Goal: Information Seeking & Learning: Find specific fact

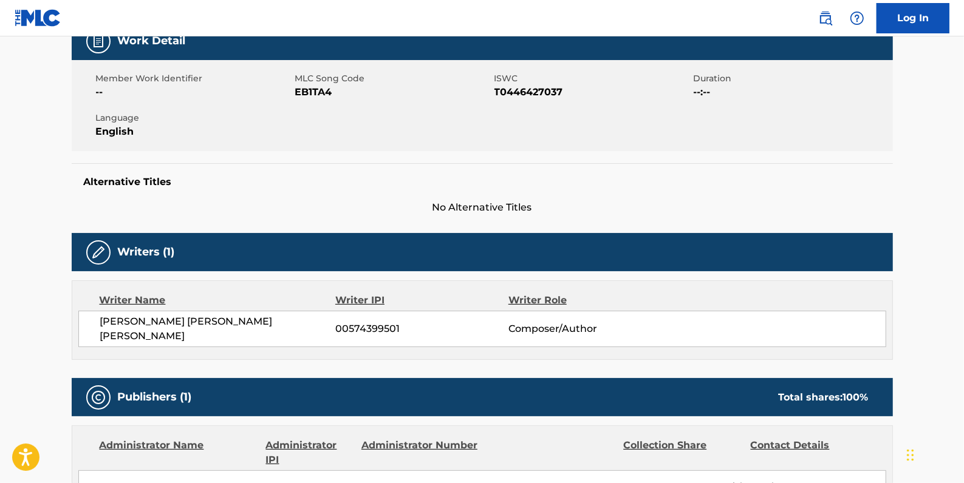
scroll to position [55, 0]
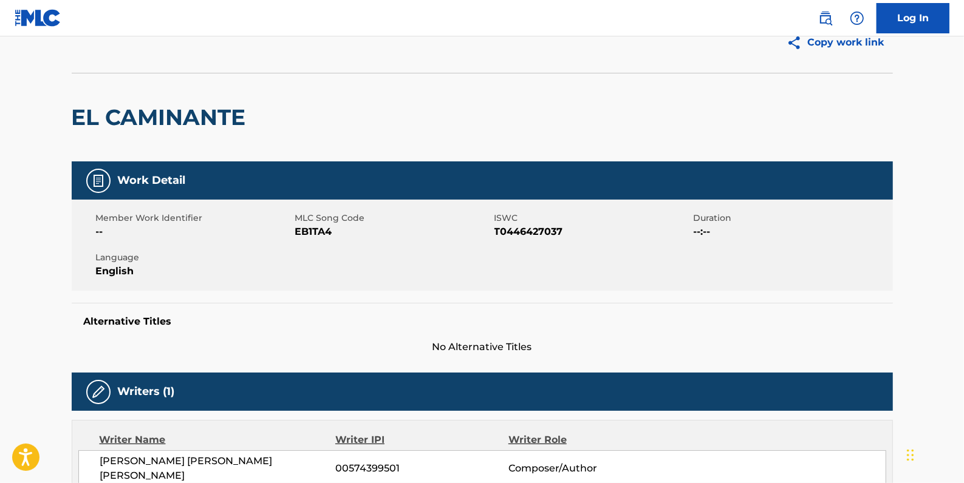
click at [826, 12] on img at bounding box center [825, 18] width 15 height 15
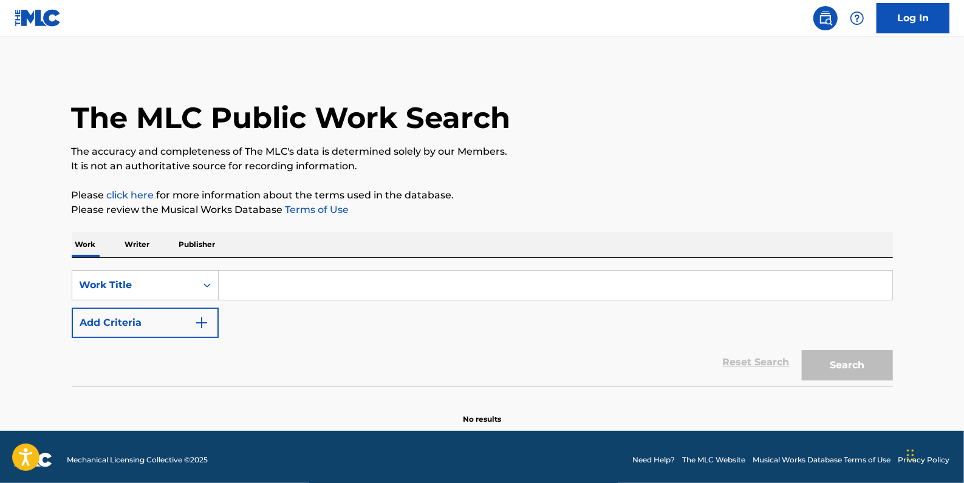
paste input "MAN IN MY CITY"
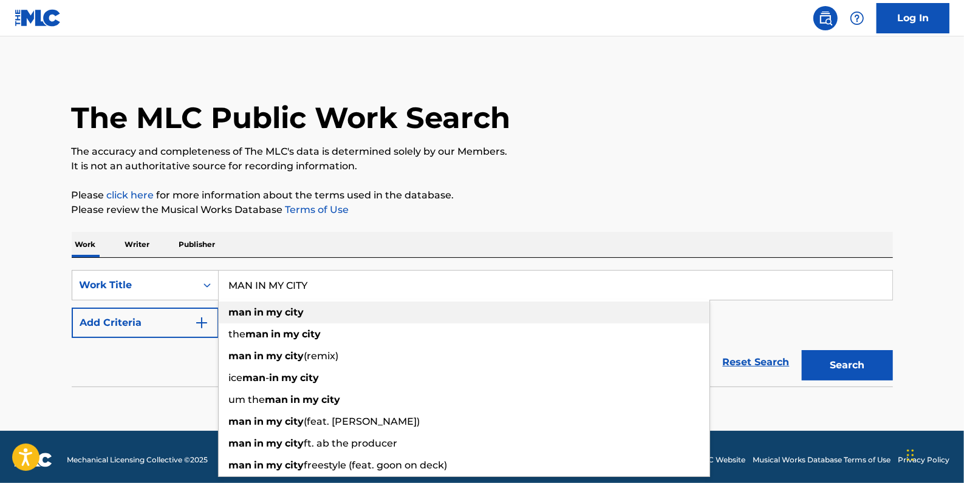
click at [270, 308] on strong "my" at bounding box center [275, 313] width 16 height 12
type input "man in my city"
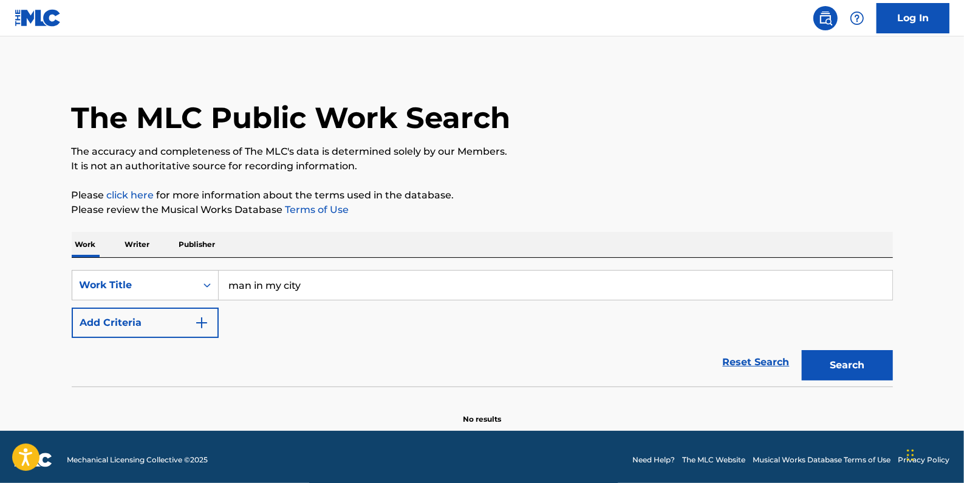
click at [185, 319] on button "Add Criteria" at bounding box center [145, 323] width 147 height 30
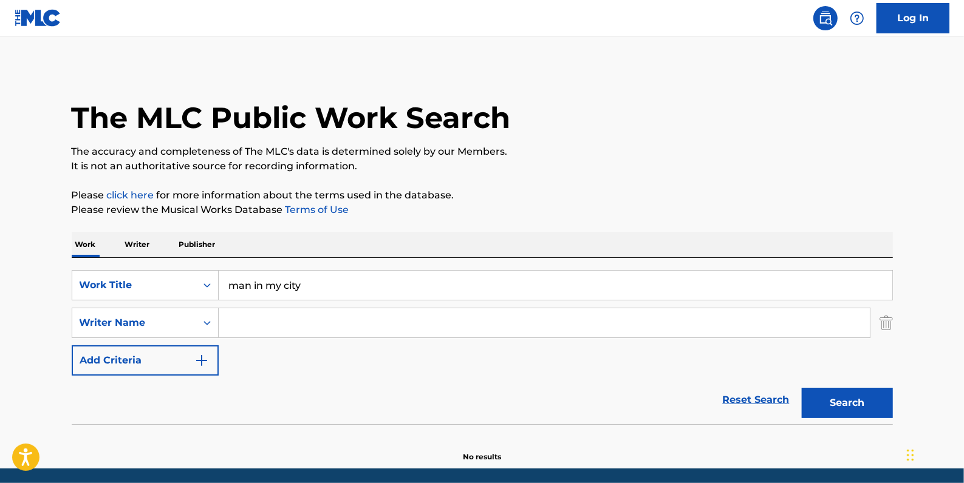
paste input "[PERSON_NAME]"
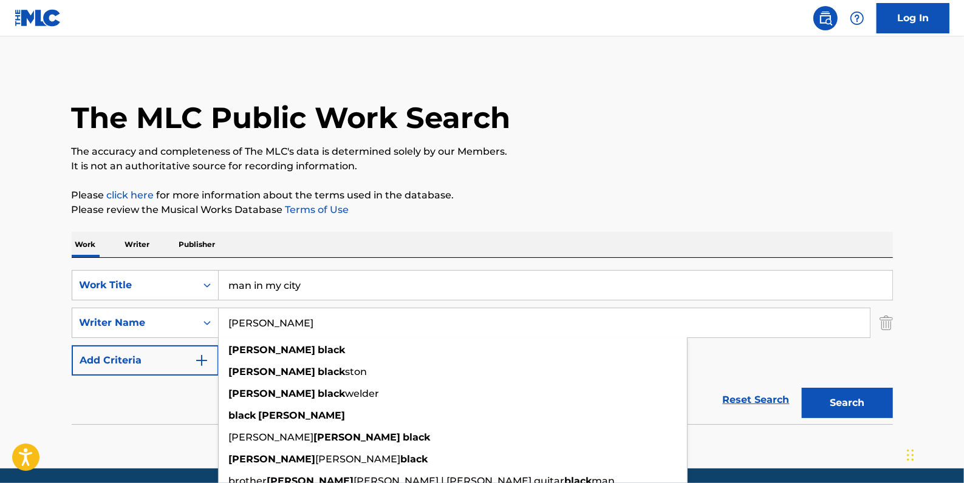
type input "[PERSON_NAME]"
click at [857, 398] on button "Search" at bounding box center [847, 403] width 91 height 30
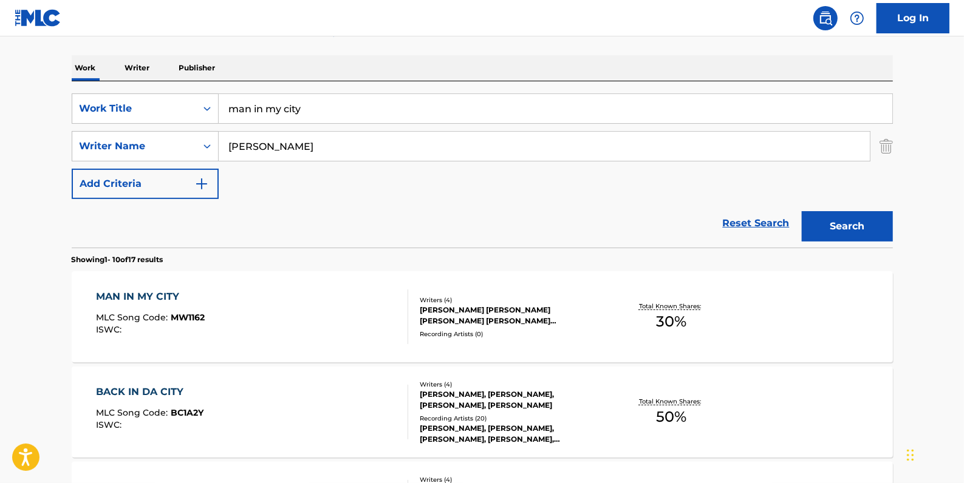
scroll to position [220, 0]
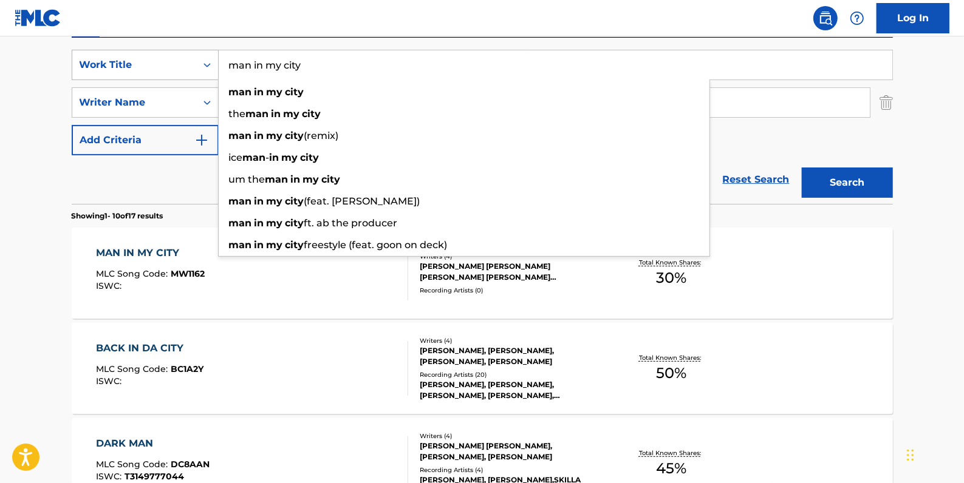
drag, startPoint x: 316, startPoint y: 70, endPoint x: 214, endPoint y: 60, distance: 103.1
click at [214, 60] on div "SearchWithCriteria2f2b6865-c9a1-494a-a80a-9744f86fdd11 Work Title man in my cit…" at bounding box center [482, 65] width 821 height 30
click at [700, 63] on input "man in my city" at bounding box center [555, 64] width 673 height 29
drag, startPoint x: 321, startPoint y: 67, endPoint x: 243, endPoint y: 63, distance: 78.5
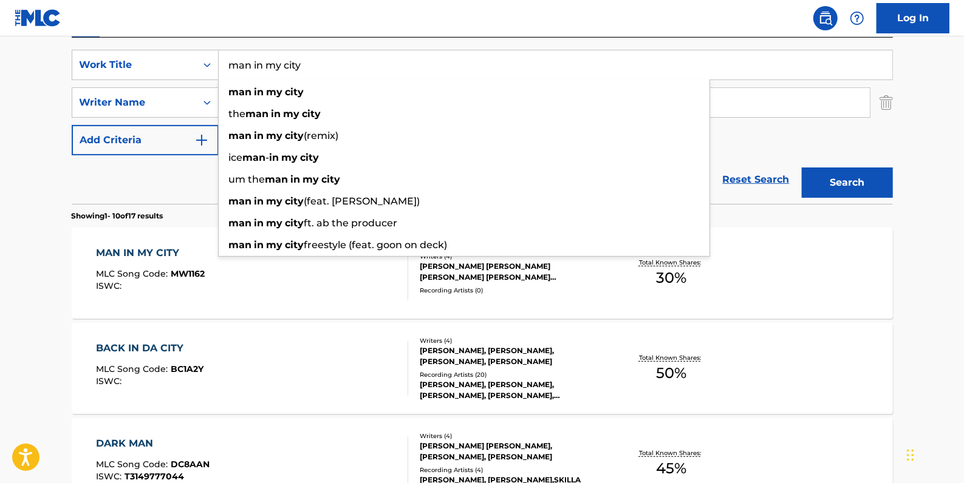
click at [243, 63] on input "man in my city" at bounding box center [555, 64] width 673 height 29
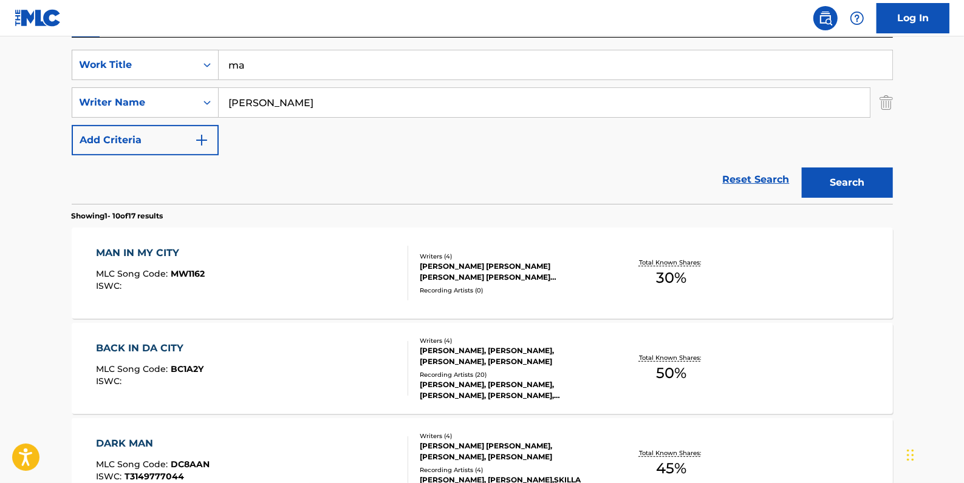
type input "m"
paste input "AWW SHIT"
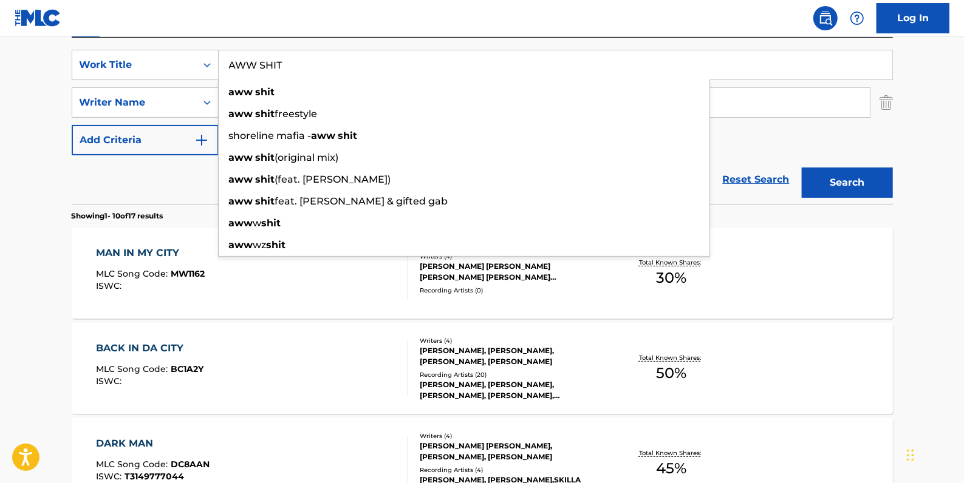
type input "AWW SHIT"
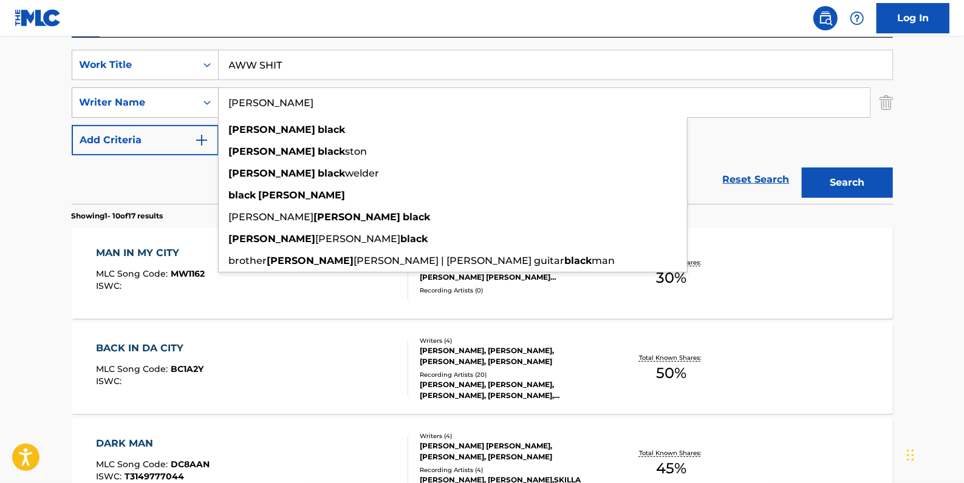
drag, startPoint x: 304, startPoint y: 97, endPoint x: 202, endPoint y: 92, distance: 101.6
click at [202, 92] on div "SearchWithCriteria1ba62529-9240-4a3d-a767-416c7398a3b0 Writer Name [PERSON_NAME…" at bounding box center [482, 102] width 821 height 30
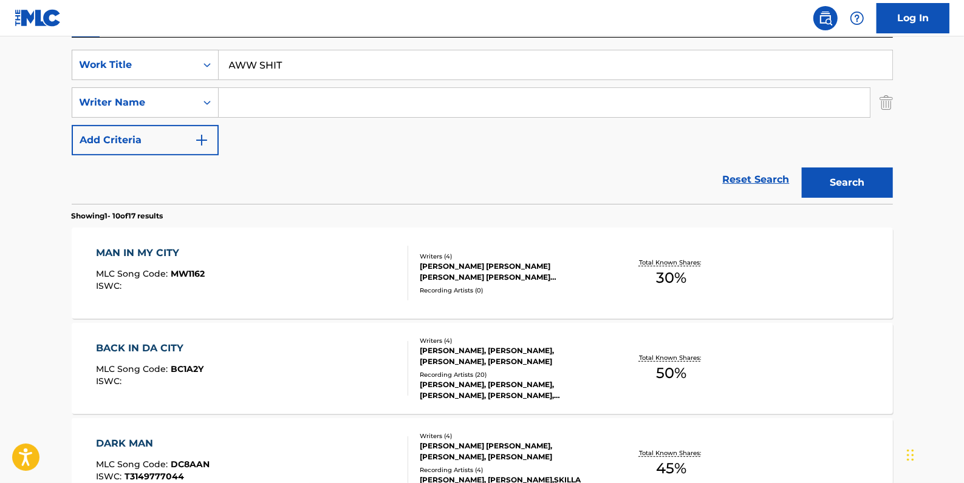
paste input "[PERSON_NAME] [PERSON_NAME]"
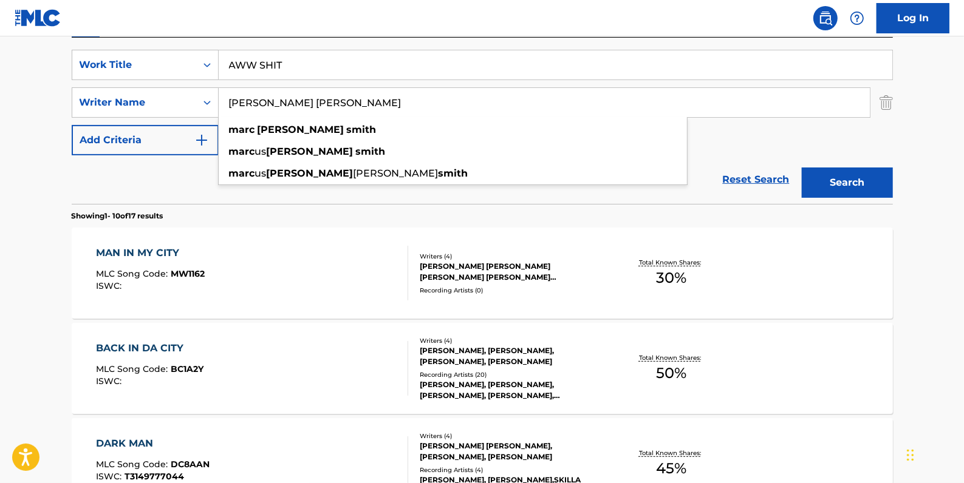
type input "[PERSON_NAME] [PERSON_NAME]"
click at [861, 182] on button "Search" at bounding box center [847, 183] width 91 height 30
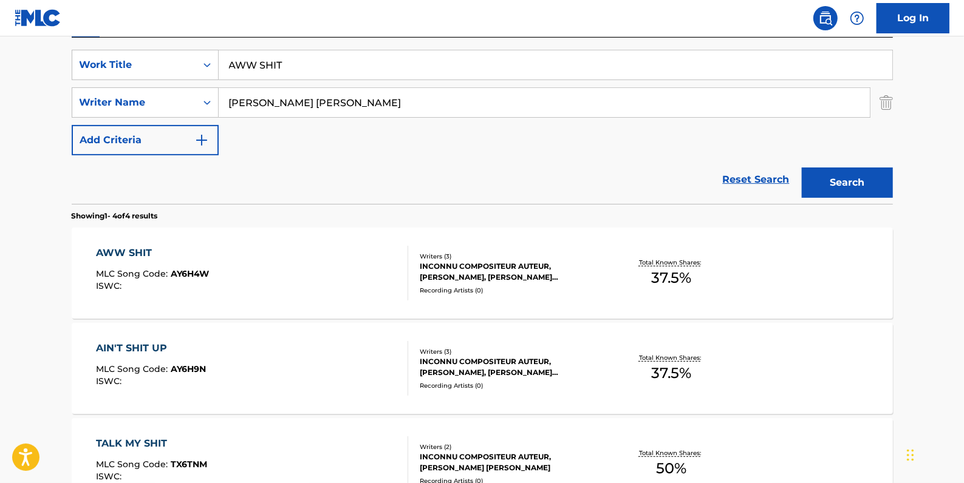
scroll to position [110, 0]
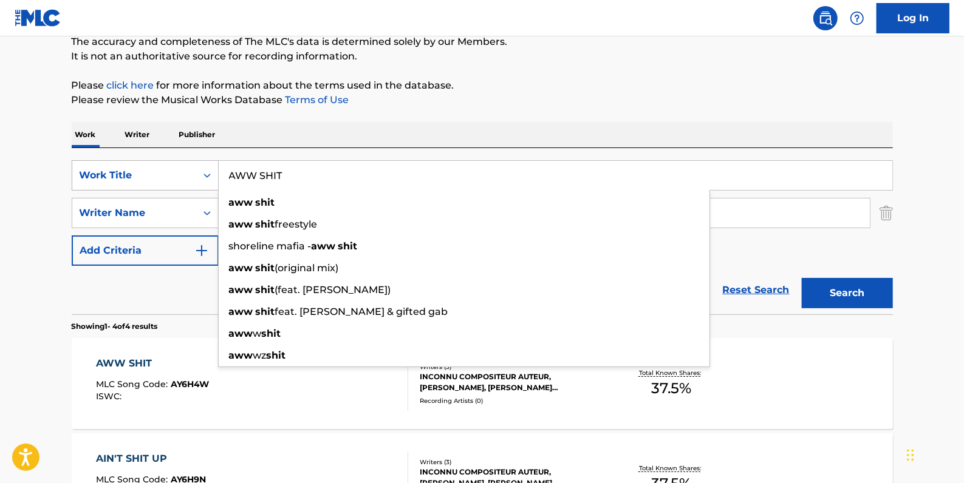
drag, startPoint x: 299, startPoint y: 170, endPoint x: 214, endPoint y: 168, distance: 85.1
click at [214, 168] on div "SearchWithCriteria2f2b6865-c9a1-494a-a80a-9744f86fdd11 Work Title AWW SHIT aww …" at bounding box center [482, 175] width 821 height 30
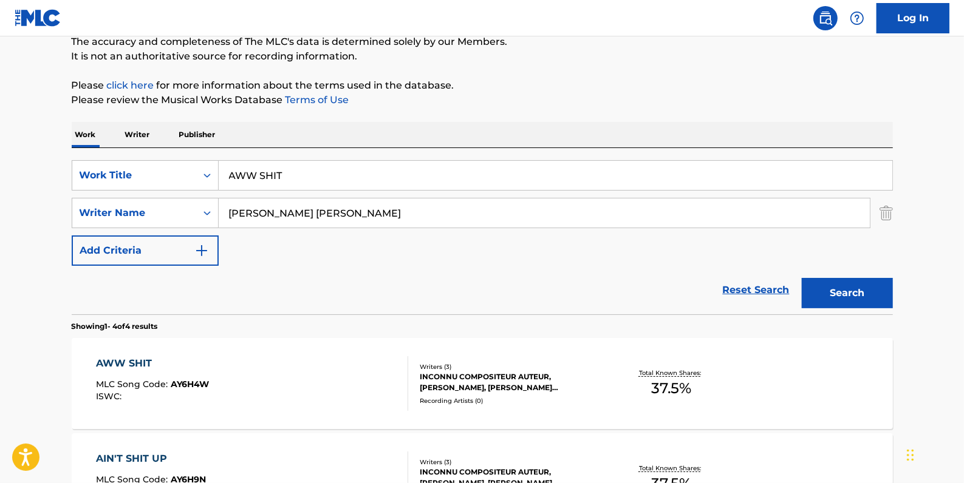
click at [329, 41] on p "The accuracy and completeness of The MLC's data is determined solely by our Mem…" at bounding box center [482, 42] width 821 height 15
drag, startPoint x: 284, startPoint y: 177, endPoint x: 221, endPoint y: 173, distance: 63.3
click at [222, 174] on input "AWW SHIT" at bounding box center [555, 175] width 673 height 29
paste input "ALL I WANT"
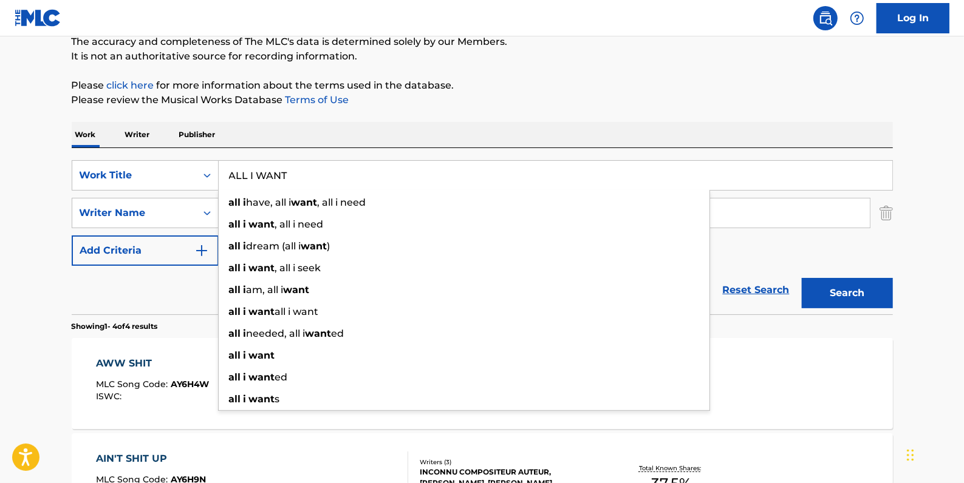
type input "ALL I WANT"
click at [585, 86] on p "Please click here for more information about the terms used in the database." at bounding box center [482, 85] width 821 height 15
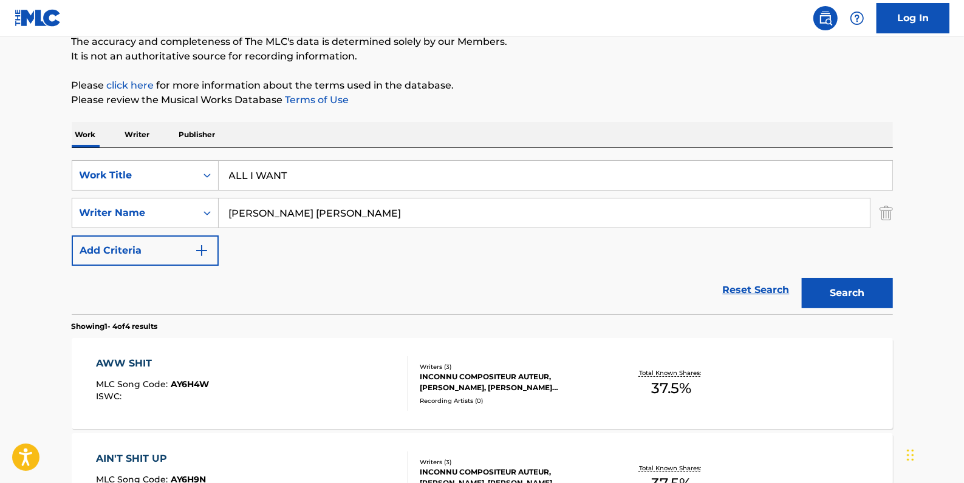
click at [862, 297] on button "Search" at bounding box center [847, 293] width 91 height 30
